Goal: Information Seeking & Learning: Learn about a topic

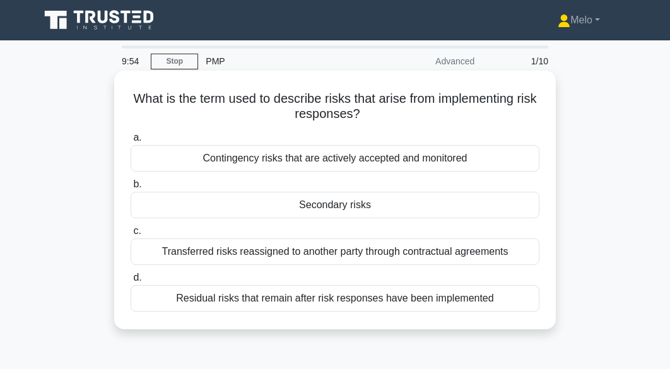
click at [405, 204] on div "Secondary risks" at bounding box center [335, 205] width 409 height 26
click at [131, 189] on input "b. Secondary risks" at bounding box center [131, 184] width 0 height 8
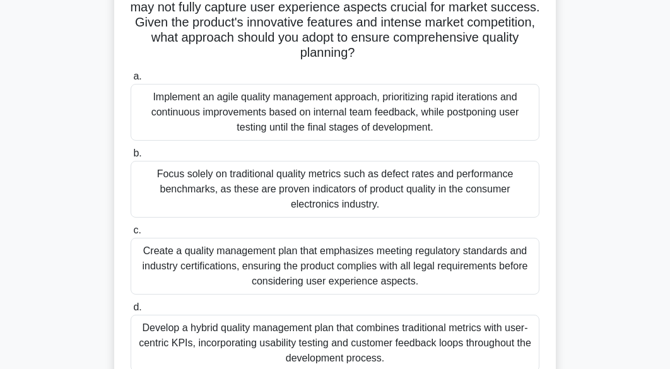
scroll to position [160, 0]
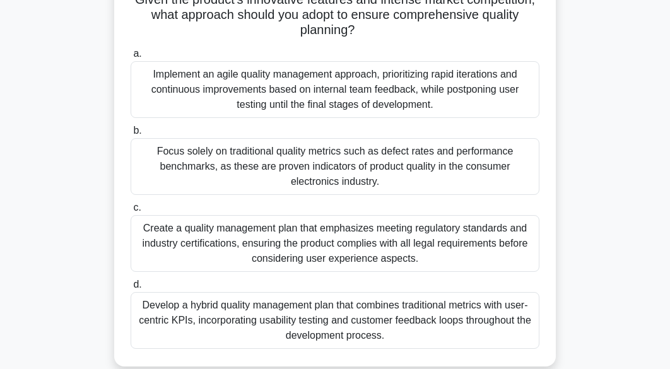
click at [506, 312] on div "Develop a hybrid quality management plan that combines traditional metrics with…" at bounding box center [335, 320] width 409 height 57
click at [131, 289] on input "d. Develop a hybrid quality management plan that combines traditional metrics w…" at bounding box center [131, 285] width 0 height 8
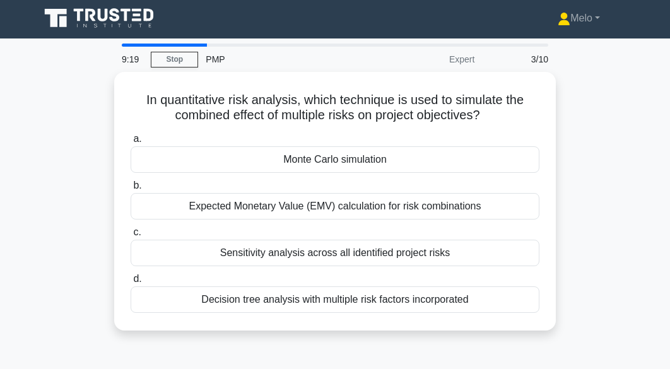
scroll to position [0, 0]
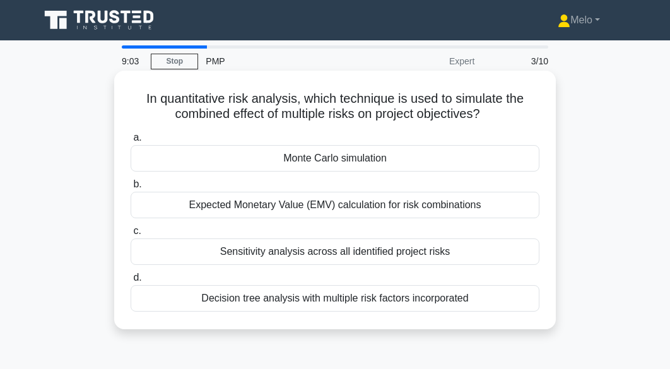
click at [499, 165] on div "Monte Carlo simulation" at bounding box center [335, 158] width 409 height 26
click at [131, 142] on input "a. Monte Carlo simulation" at bounding box center [131, 138] width 0 height 8
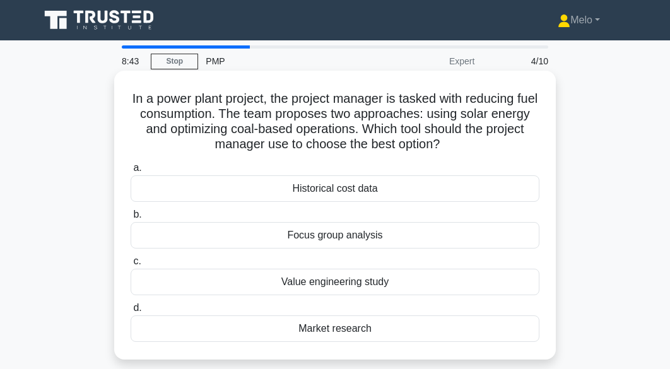
click at [413, 287] on div "Value engineering study" at bounding box center [335, 282] width 409 height 26
click at [131, 266] on input "c. Value engineering study" at bounding box center [131, 261] width 0 height 8
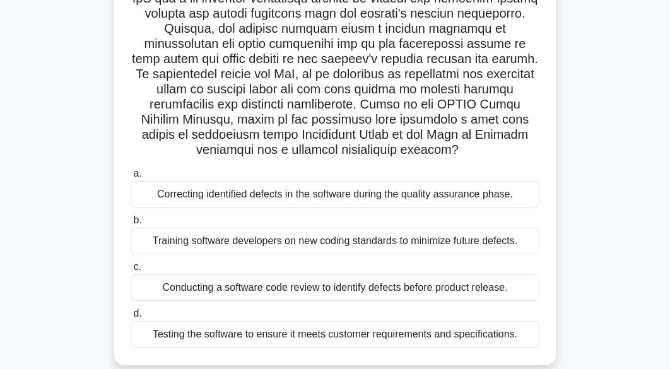
scroll to position [185, 0]
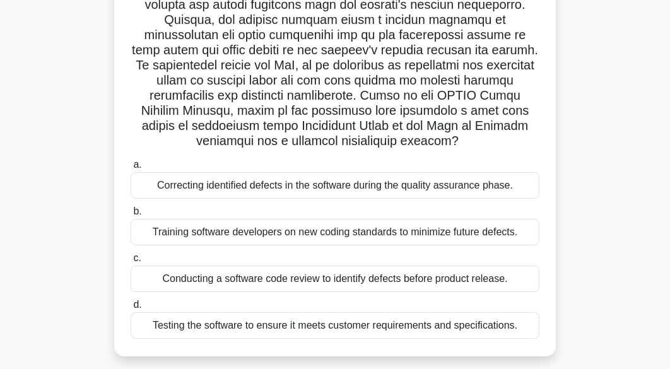
click at [402, 236] on div "Training software developers on new coding standards to minimize future defects." at bounding box center [335, 232] width 409 height 26
click at [131, 216] on input "b. Training software developers on new coding standards to minimize future defe…" at bounding box center [131, 212] width 0 height 8
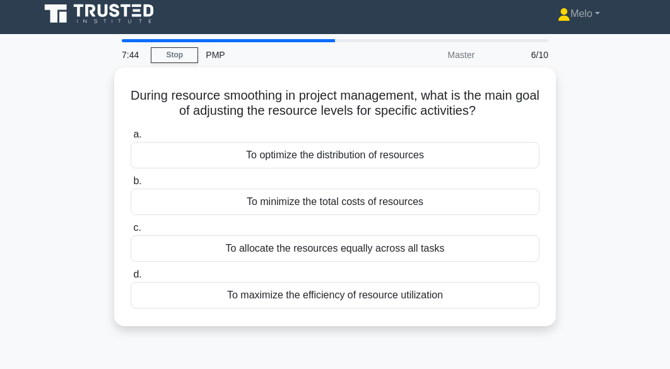
scroll to position [0, 0]
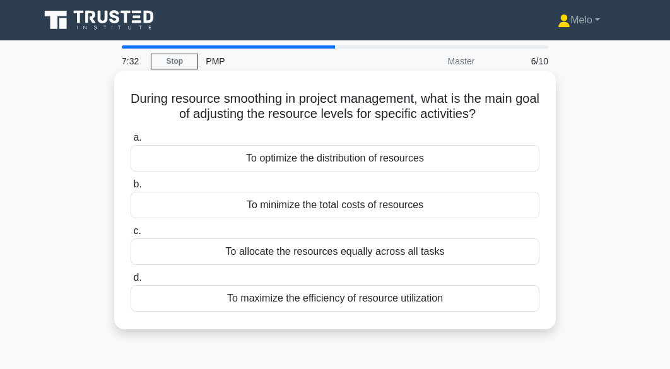
click at [466, 259] on div "To allocate the resources equally across all tasks" at bounding box center [335, 251] width 409 height 26
click at [131, 235] on input "c. To allocate the resources equally across all tasks" at bounding box center [131, 231] width 0 height 8
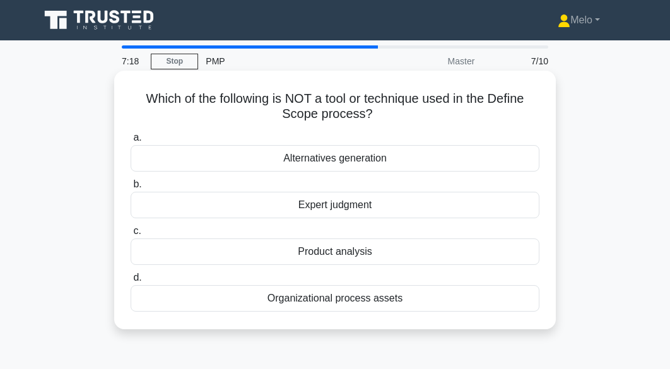
click at [459, 257] on div "Product analysis" at bounding box center [335, 251] width 409 height 26
click at [131, 235] on input "c. Product analysis" at bounding box center [131, 231] width 0 height 8
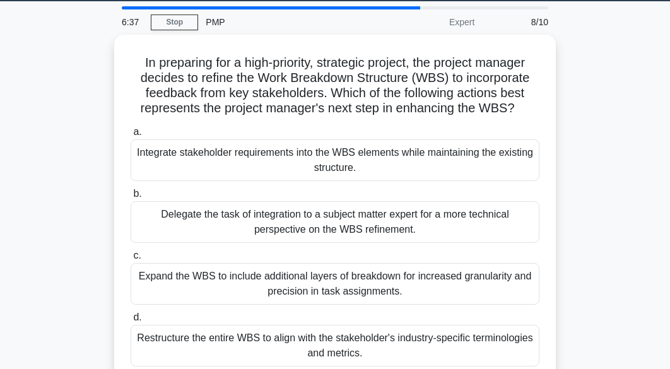
scroll to position [41, 0]
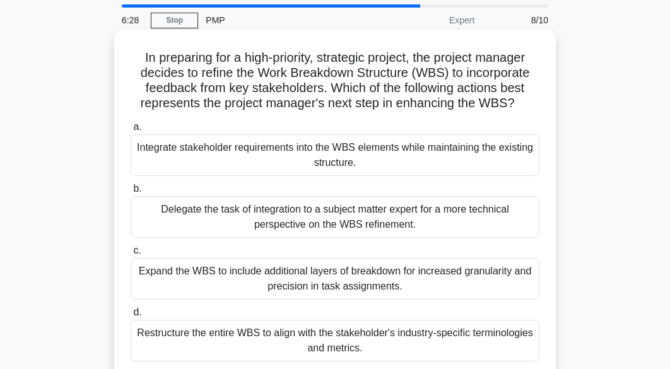
click at [493, 156] on div "Integrate stakeholder requirements into the WBS elements while maintaining the …" at bounding box center [335, 155] width 409 height 42
click at [131, 131] on input "a. Integrate stakeholder requirements into the WBS elements while maintaining t…" at bounding box center [131, 127] width 0 height 8
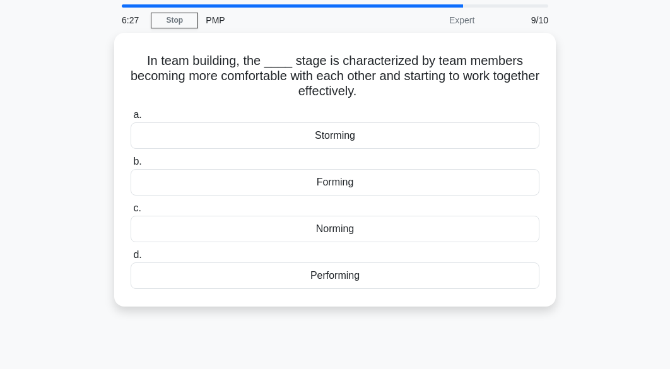
scroll to position [0, 0]
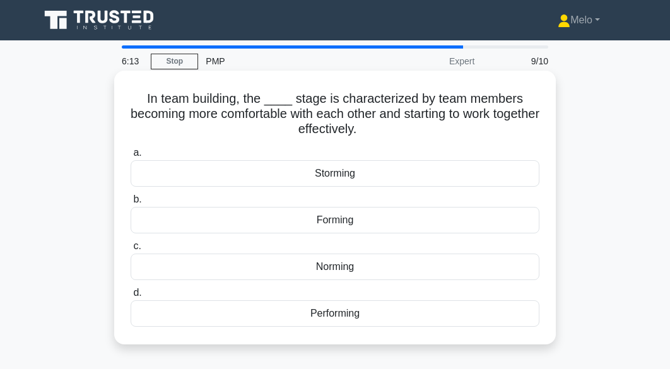
click at [414, 269] on div "Norming" at bounding box center [335, 267] width 409 height 26
click at [131, 250] on input "c. Norming" at bounding box center [131, 246] width 0 height 8
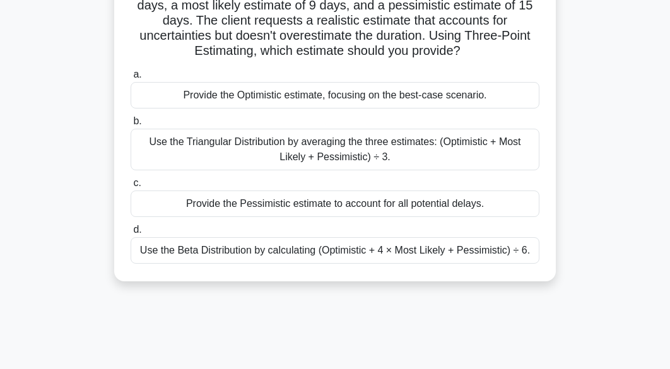
scroll to position [126, 0]
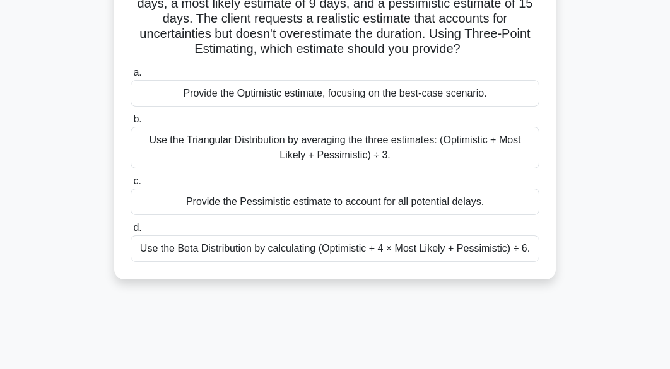
click at [495, 250] on div "Use the Beta Distribution by calculating (Optimistic + 4 × Most Likely + Pessim…" at bounding box center [335, 248] width 409 height 26
click at [131, 232] on input "d. Use the Beta Distribution by calculating (Optimistic + 4 × Most Likely + Pes…" at bounding box center [131, 228] width 0 height 8
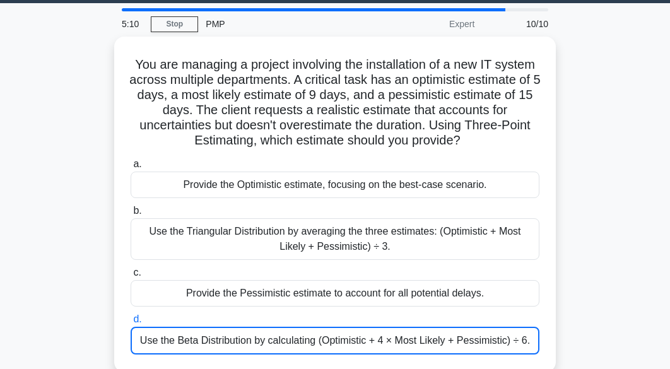
scroll to position [22, 0]
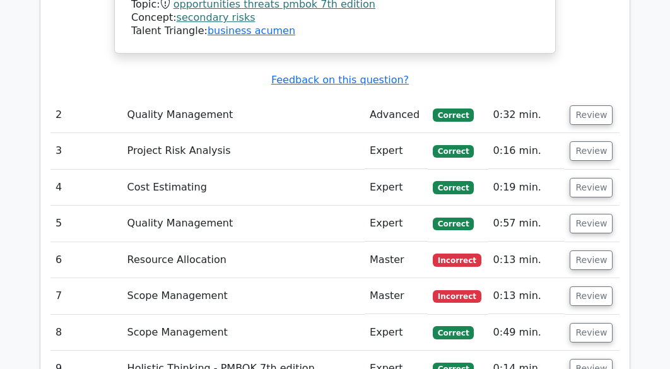
scroll to position [1233, 0]
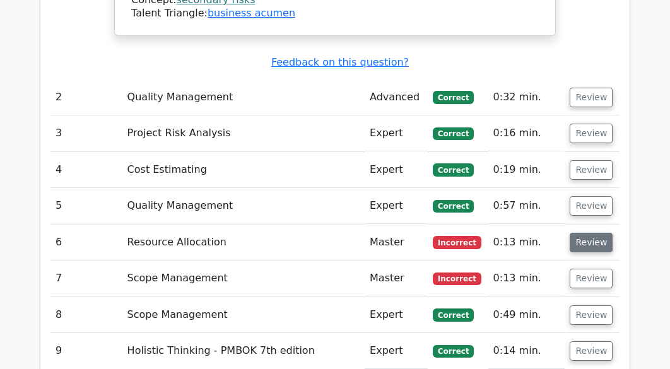
click at [599, 241] on button "Review" at bounding box center [591, 243] width 43 height 20
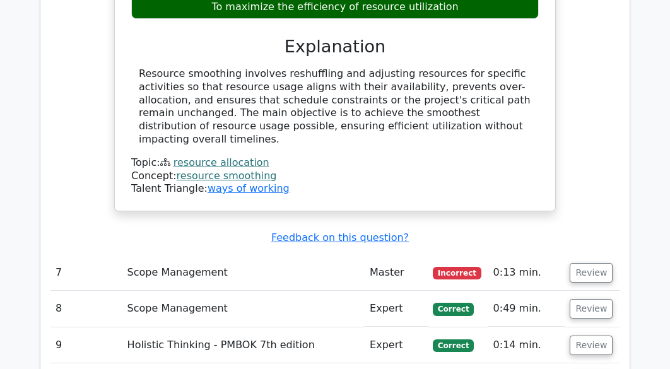
scroll to position [1698, 0]
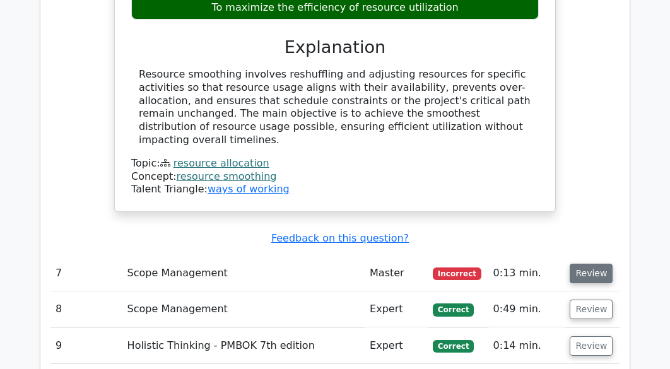
click at [592, 264] on button "Review" at bounding box center [591, 274] width 43 height 20
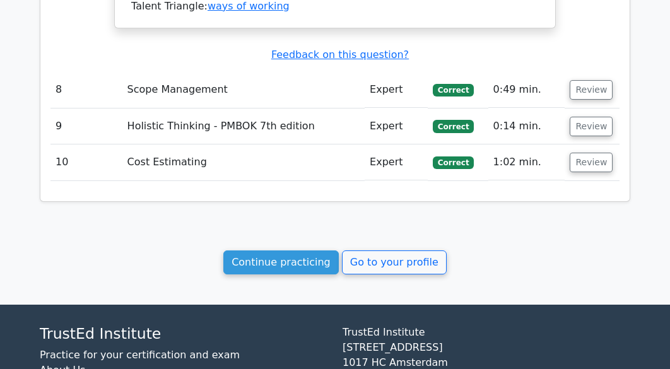
scroll to position [2524, 0]
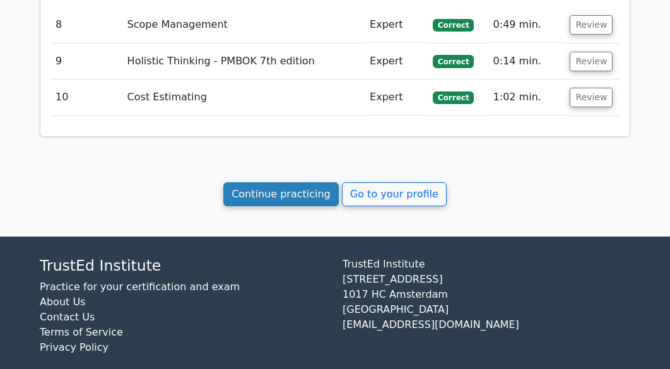
click at [282, 182] on link "Continue practicing" at bounding box center [280, 194] width 115 height 24
